Goal: Task Accomplishment & Management: Use online tool/utility

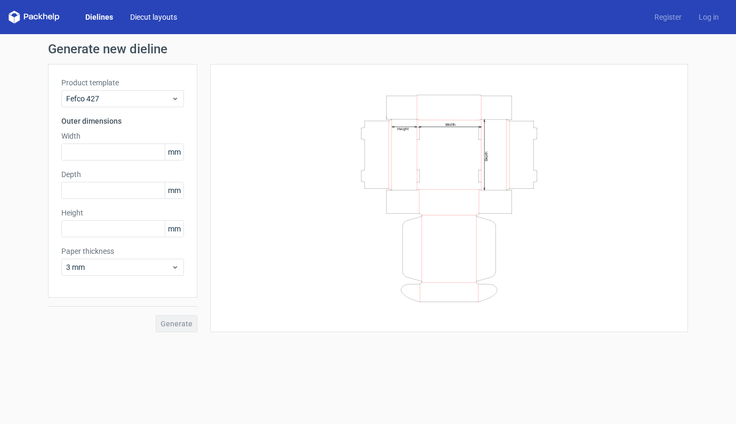
click at [156, 18] on link "Diecut layouts" at bounding box center [154, 17] width 64 height 11
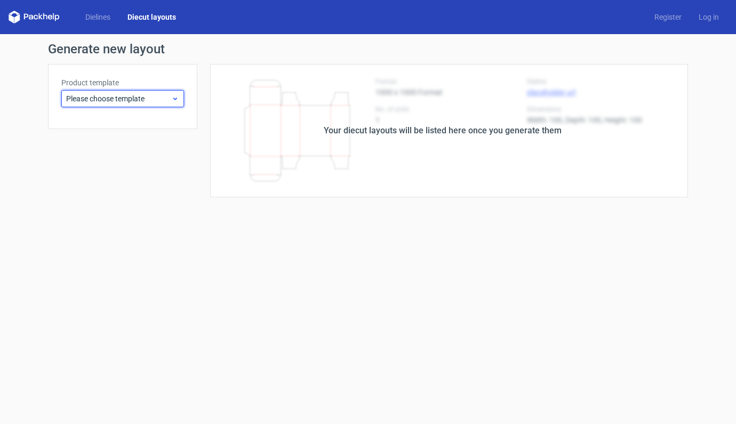
click at [130, 94] on span "Please choose template" at bounding box center [118, 98] width 105 height 11
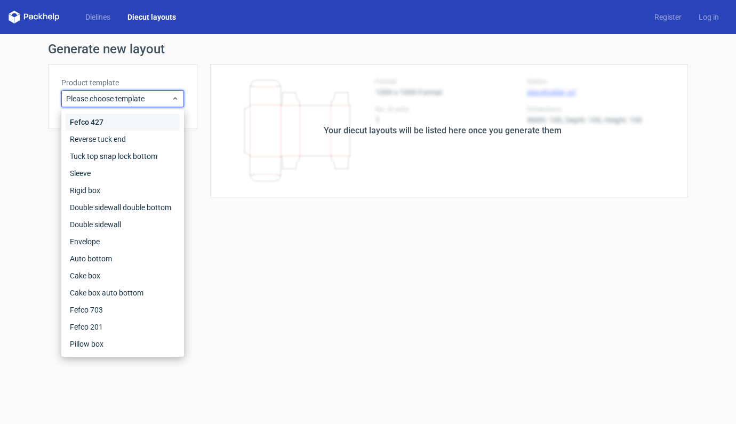
click at [94, 122] on div "Fefco 427" at bounding box center [123, 122] width 114 height 17
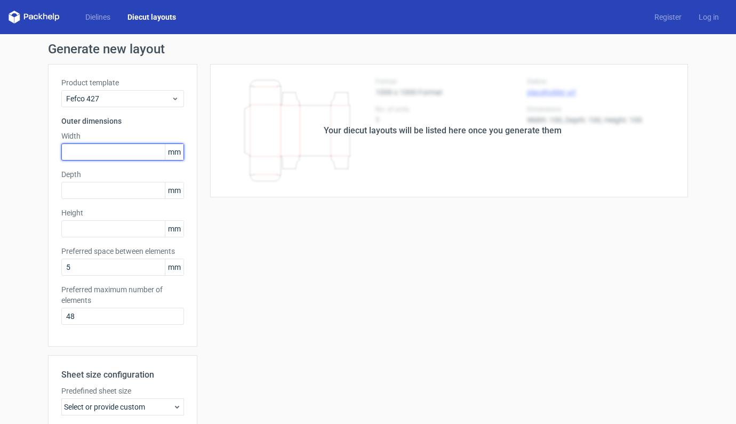
click at [106, 148] on input "text" at bounding box center [122, 151] width 123 height 17
type input "260"
type input "190"
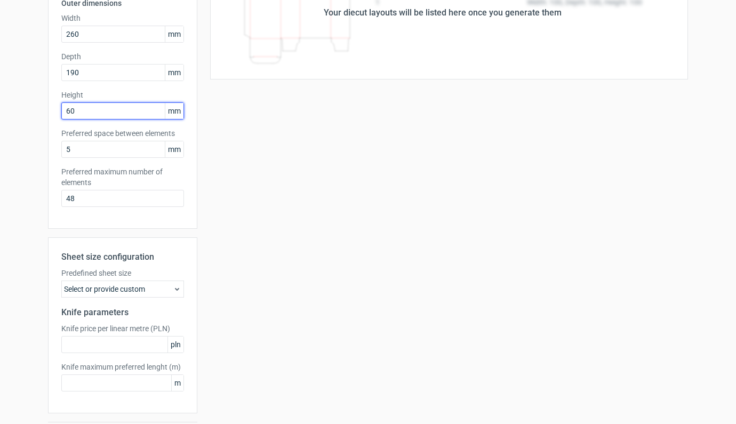
scroll to position [150, 0]
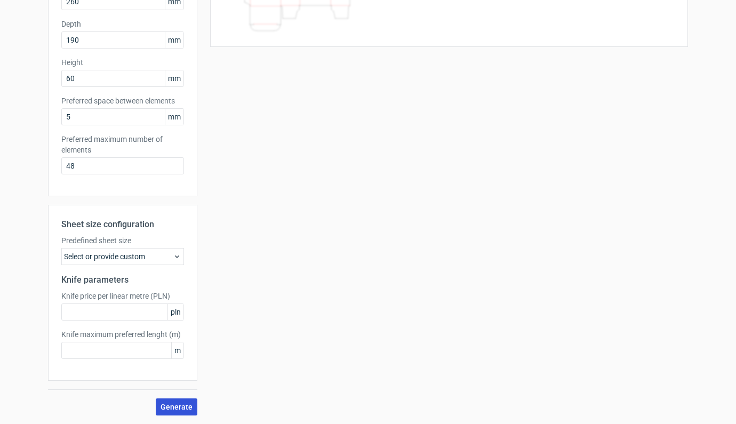
click at [182, 408] on span "Generate" at bounding box center [176, 406] width 32 height 7
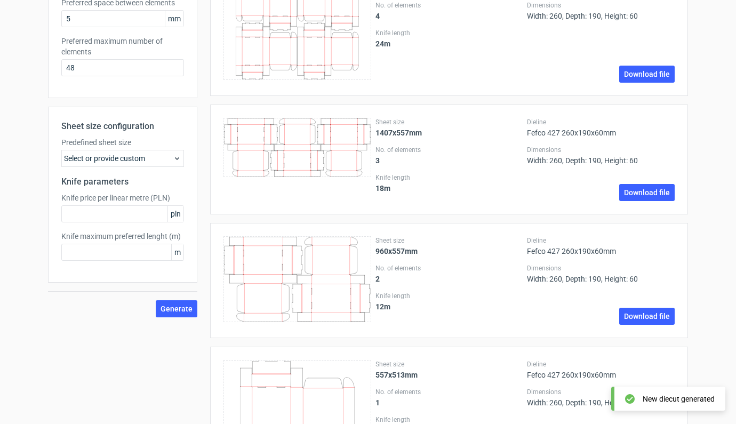
scroll to position [324, 0]
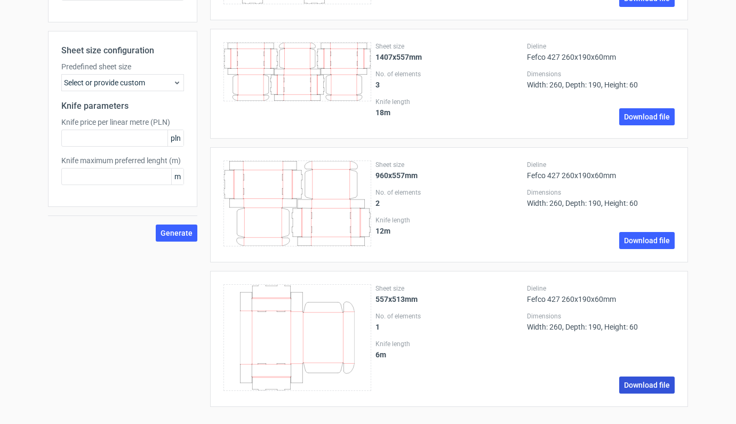
click at [637, 382] on link "Download file" at bounding box center [646, 384] width 55 height 17
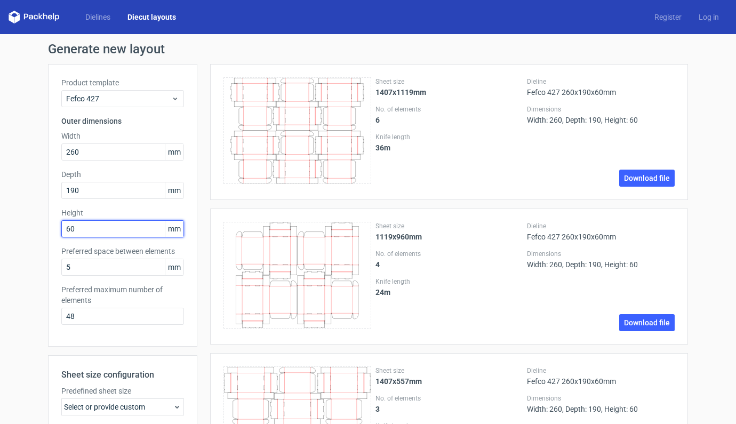
drag, startPoint x: 83, startPoint y: 227, endPoint x: 50, endPoint y: 229, distance: 32.6
click at [50, 229] on div "Product template Fefco 427 Outer dimensions Width 260 mm Depth 190 mm Height 60…" at bounding box center [122, 205] width 149 height 282
type input "100"
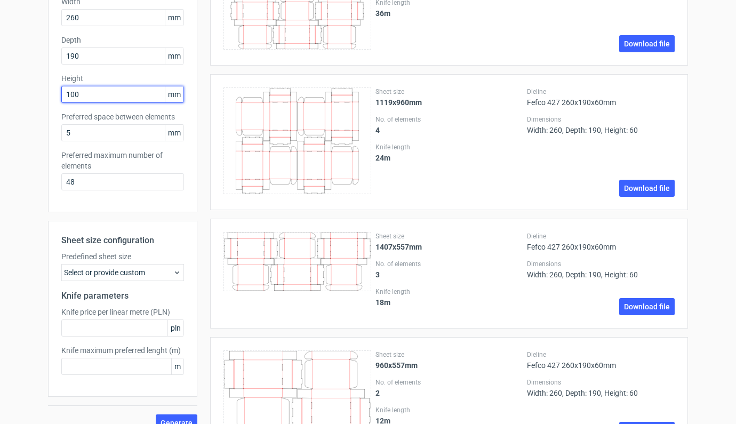
scroll to position [324, 0]
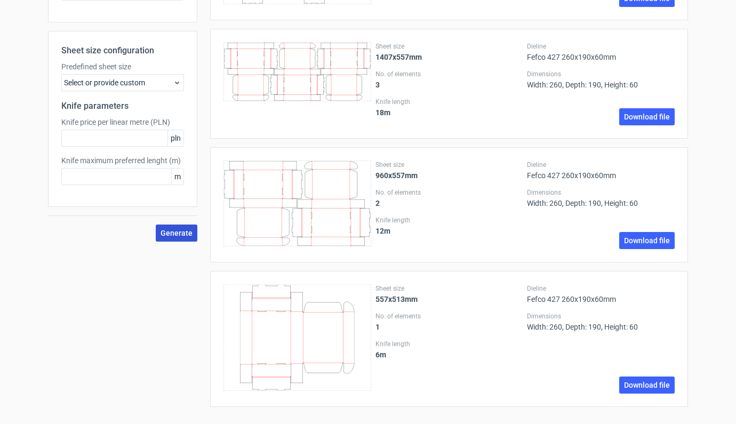
click at [168, 235] on span "Generate" at bounding box center [176, 232] width 32 height 7
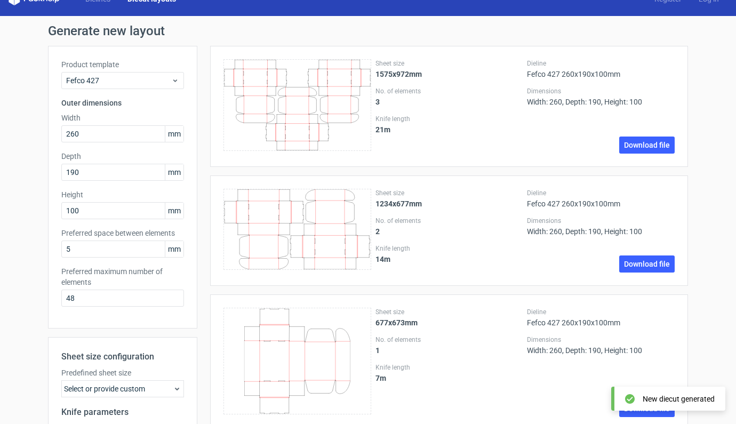
scroll to position [150, 0]
